Goal: Complete application form: Complete application form

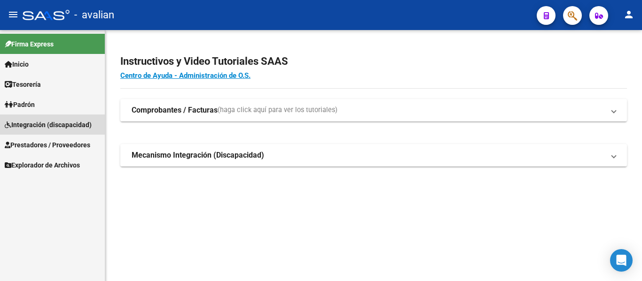
click at [44, 122] on span "Integración (discapacidad)" at bounding box center [48, 125] width 87 height 10
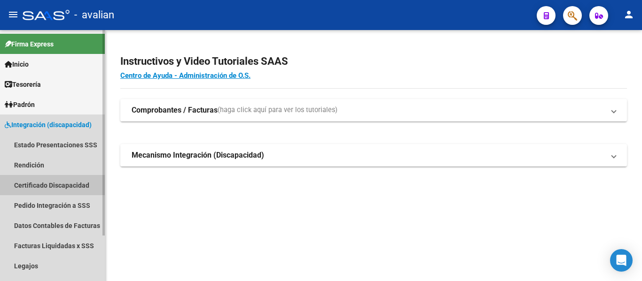
click at [40, 180] on link "Certificado Discapacidad" at bounding box center [52, 185] width 105 height 20
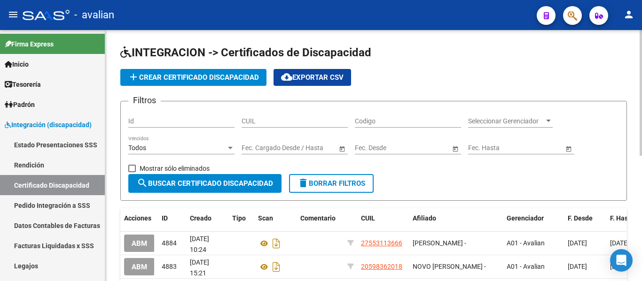
click at [294, 123] on input "CUIL" at bounding box center [294, 121] width 106 height 8
paste input "27-58119444-2"
type input "27-58119444-2"
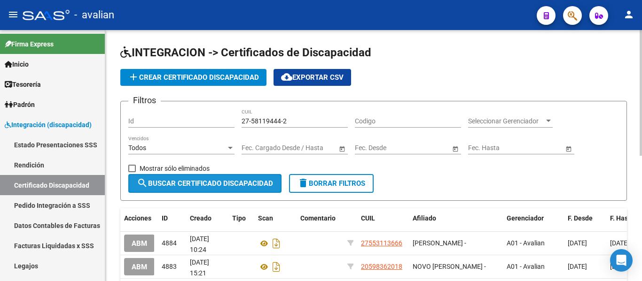
click at [228, 181] on span "search Buscar Certificado Discapacidad" at bounding box center [205, 183] width 136 height 8
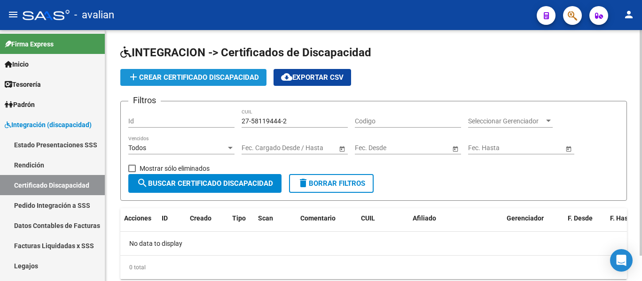
click at [184, 74] on span "add Crear Certificado Discapacidad" at bounding box center [193, 77] width 131 height 8
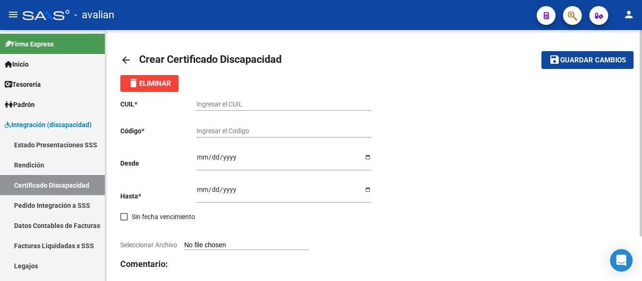
click at [254, 106] on input "Ingresar el CUIL" at bounding box center [283, 105] width 175 height 8
paste input "27-58119444-2"
type input "27-58119444-2"
click at [244, 131] on input "Ingresar el Codigo" at bounding box center [283, 131] width 175 height 8
paste input "ARG01000581194442025042820280428BSAS376"
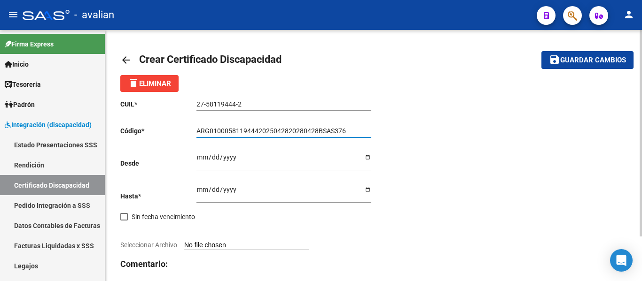
type input "ARG01000581194442025042820280428BSAS376"
click at [232, 159] on input "Ingresar fec. Desde" at bounding box center [283, 161] width 175 height 14
click at [365, 157] on input "Ingresar fec. Desde" at bounding box center [283, 161] width 175 height 14
type input "[DATE]"
click at [223, 191] on input "Ingresar fec. Hasta" at bounding box center [283, 193] width 175 height 14
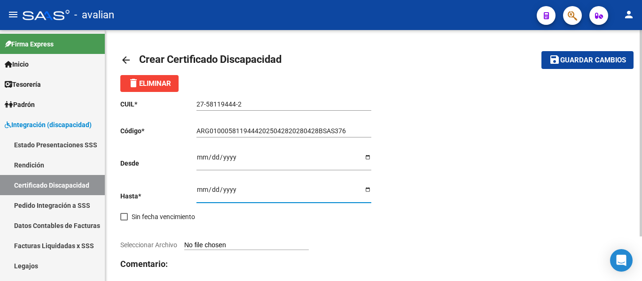
click at [369, 189] on input "Ingresar fec. Hasta" at bounding box center [283, 193] width 175 height 14
click at [368, 191] on input "[DATE]" at bounding box center [283, 193] width 175 height 14
type input "[DATE]"
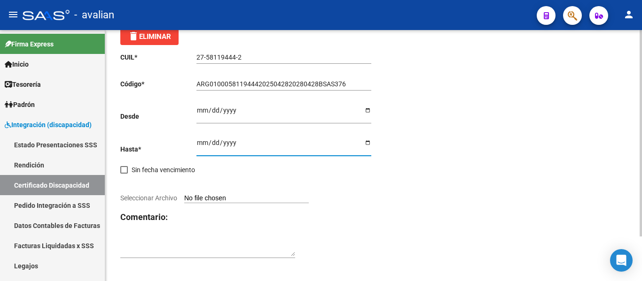
click at [218, 195] on input "Seleccionar Archivo" at bounding box center [246, 198] width 124 height 9
type input "C:\fakepath\CUD (10).jpeg"
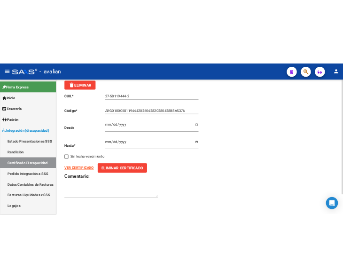
scroll to position [0, 0]
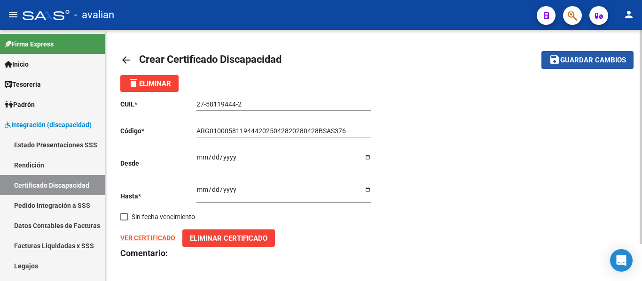
click at [585, 62] on span "Guardar cambios" at bounding box center [593, 60] width 66 height 8
